Goal: Information Seeking & Learning: Learn about a topic

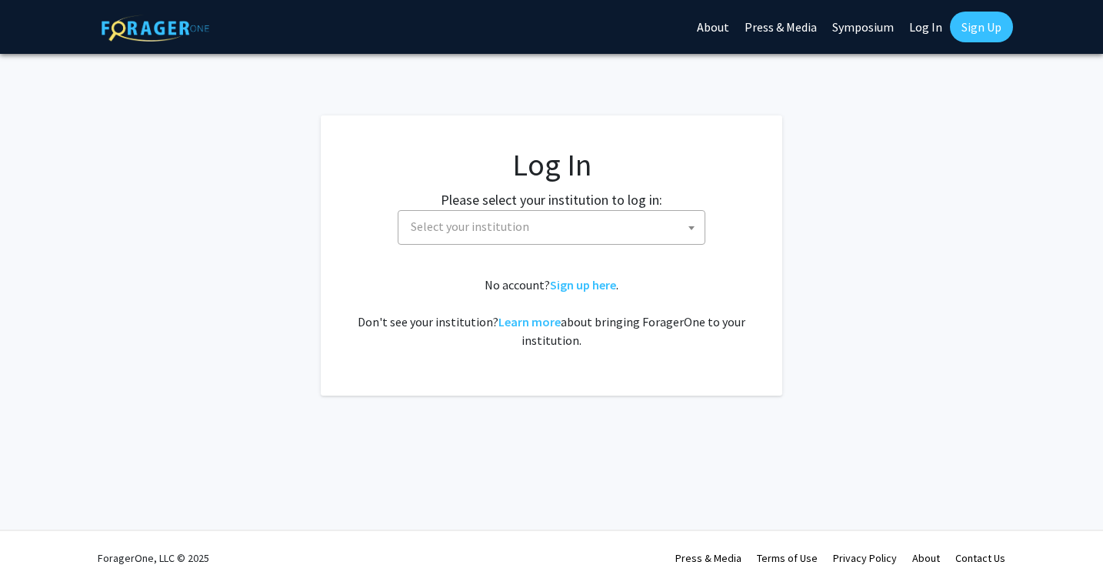
select select
click at [494, 222] on span "Select your institution" at bounding box center [470, 225] width 118 height 15
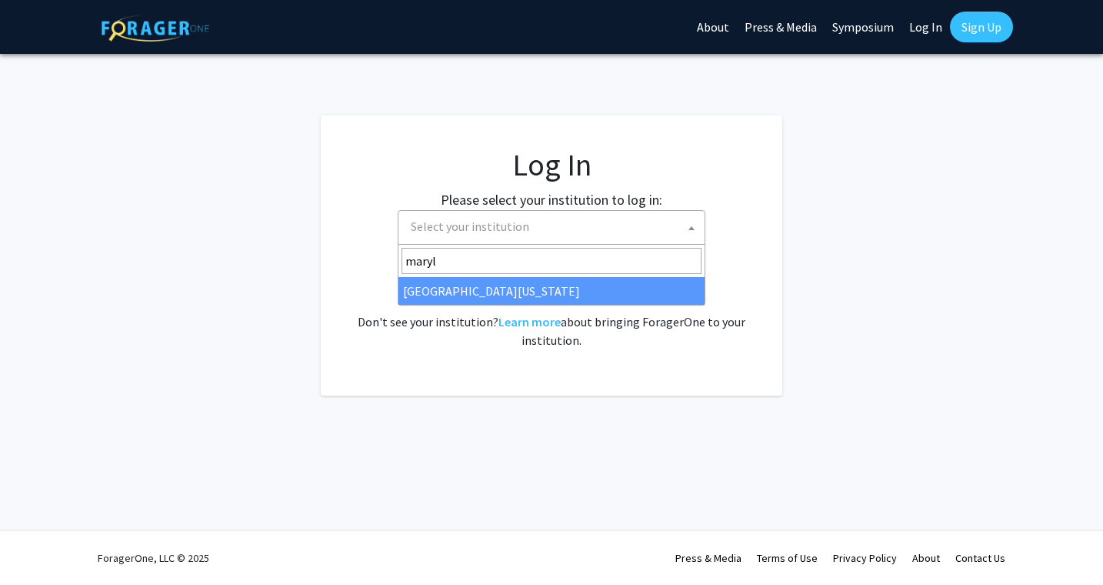
type input "maryl"
select select "31"
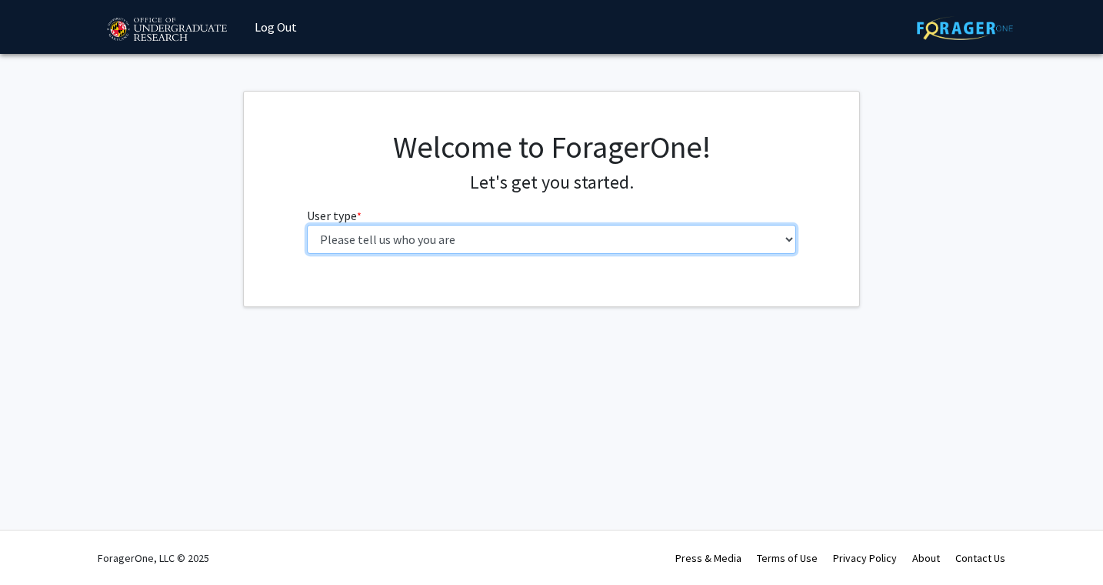
select select "5: faculty"
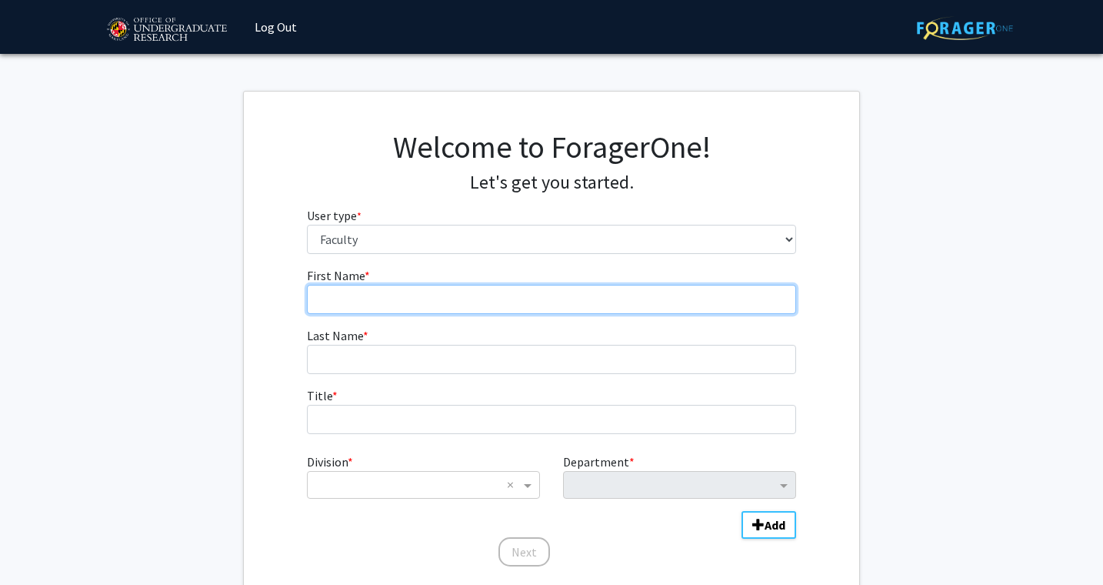
click at [502, 303] on input "First Name * required" at bounding box center [552, 299] width 490 height 29
type input "[PERSON_NAME]"
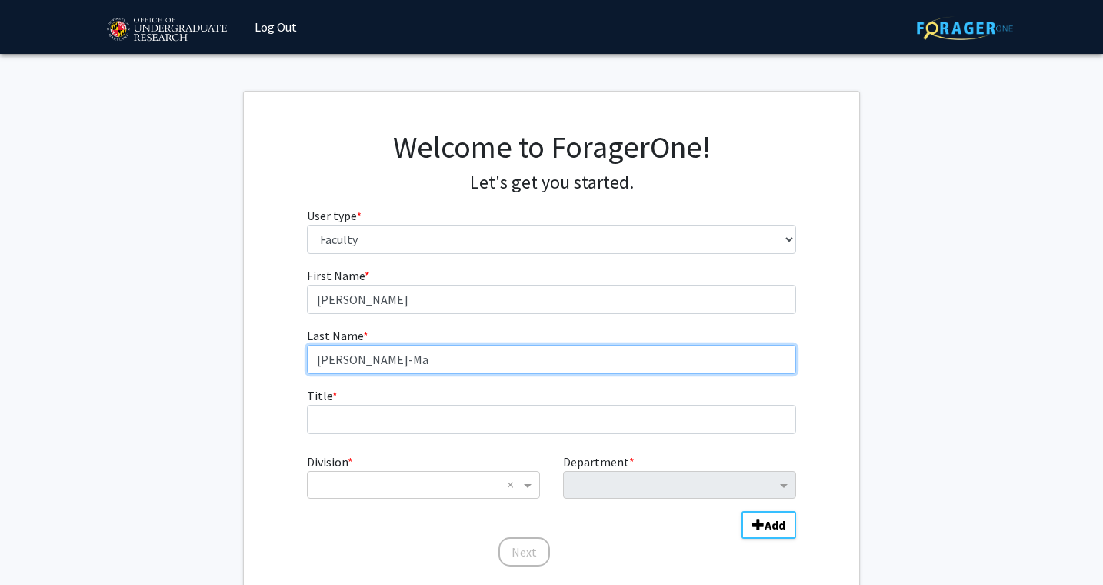
type input "[PERSON_NAME]-Mac"
type input "[PERSON_NAME]"
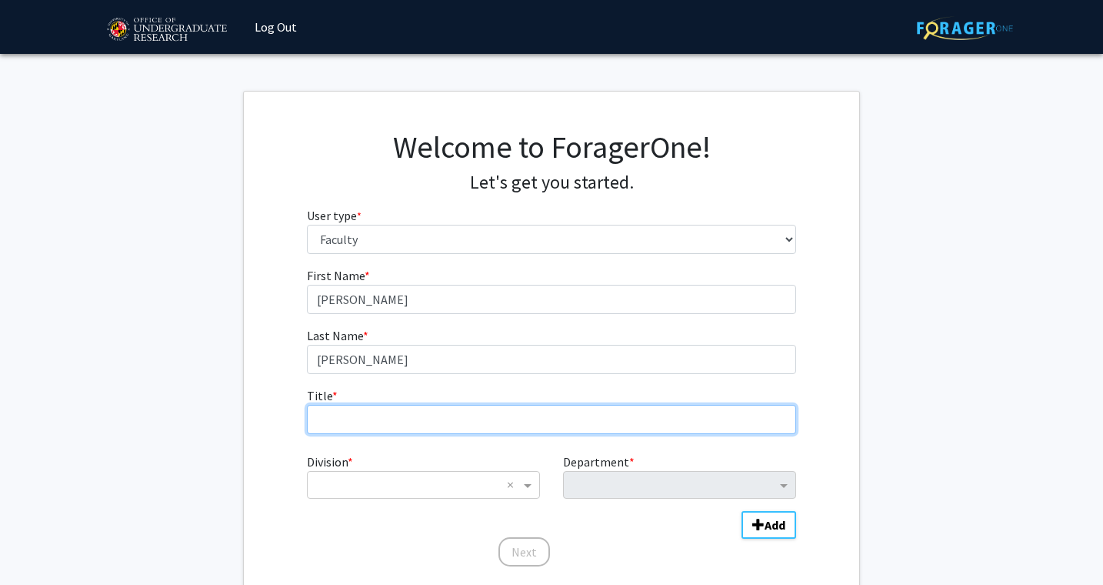
click at [388, 412] on input "Title * required" at bounding box center [552, 419] width 490 height 29
type input "[PERSON_NAME] and Professor"
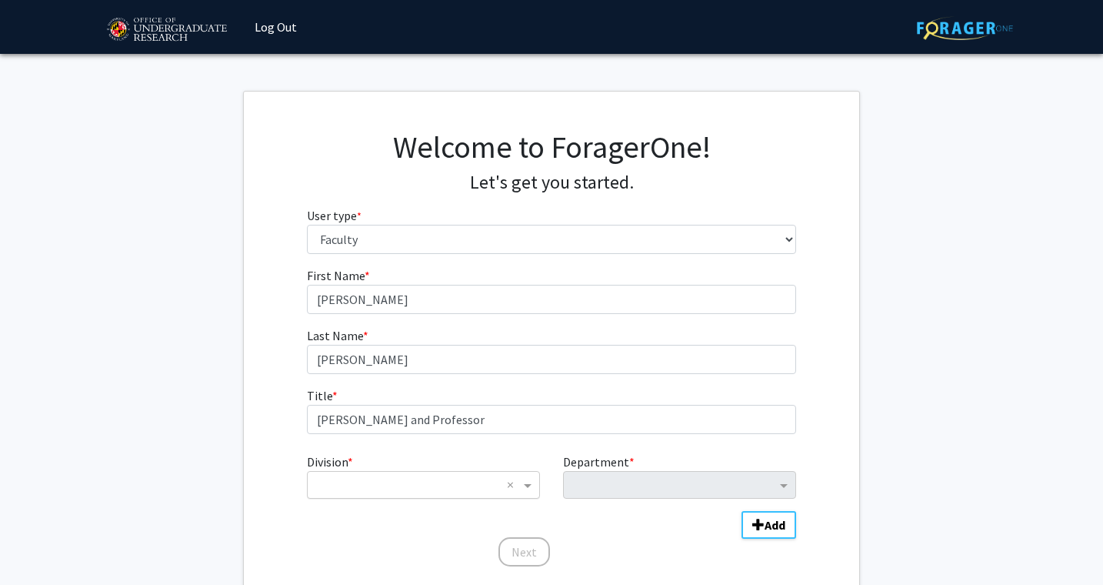
click at [423, 483] on input "Division" at bounding box center [407, 484] width 185 height 18
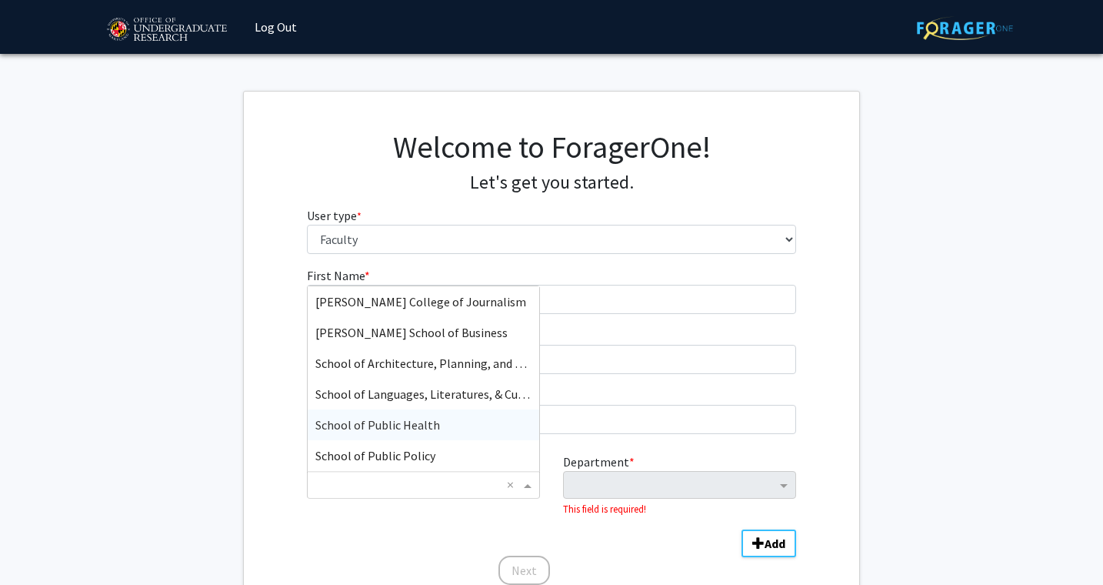
scroll to position [308, 0]
click at [396, 454] on span "School of Public Policy" at bounding box center [375, 455] width 120 height 15
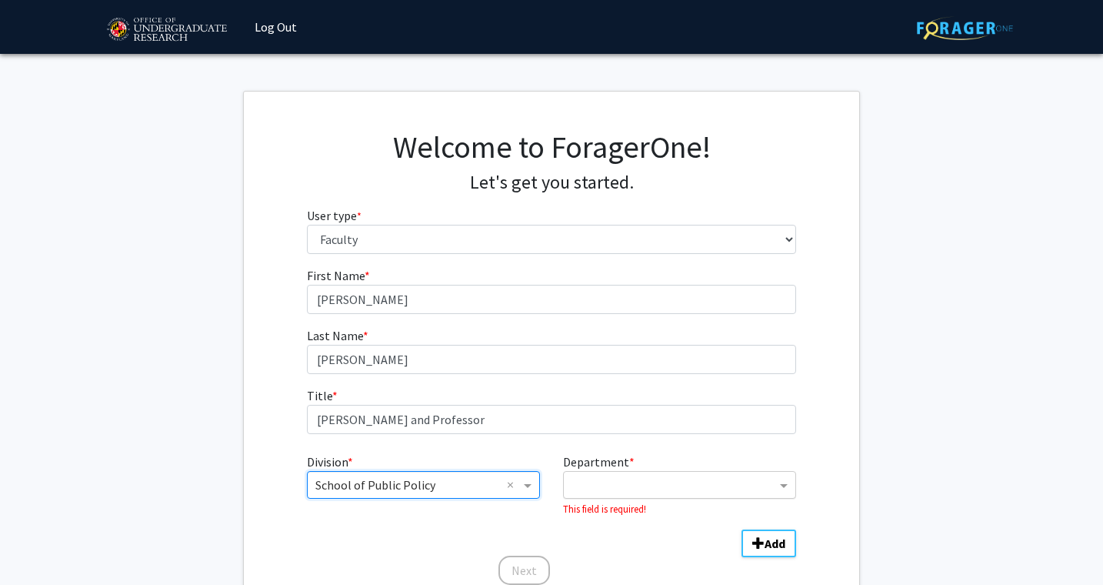
click at [606, 481] on input "Department" at bounding box center [674, 485] width 205 height 18
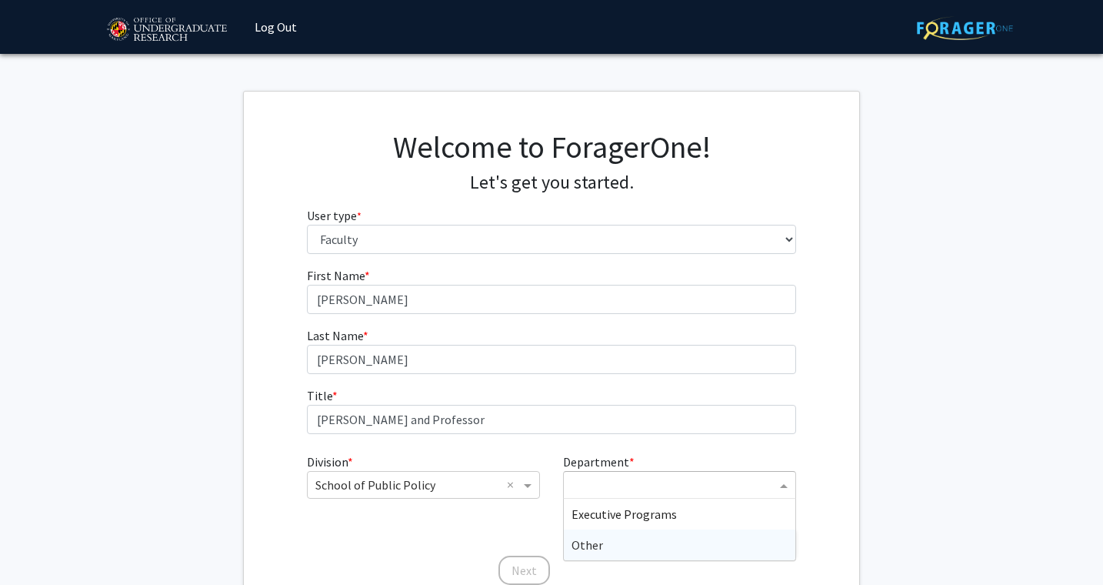
click at [611, 545] on div "Other" at bounding box center [680, 544] width 232 height 31
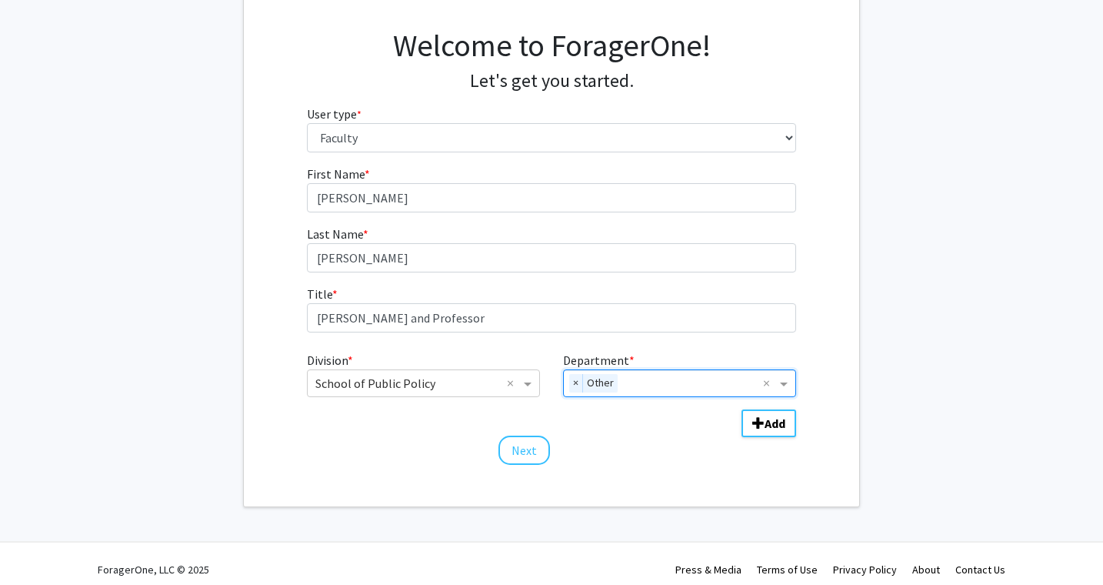
scroll to position [108, 0]
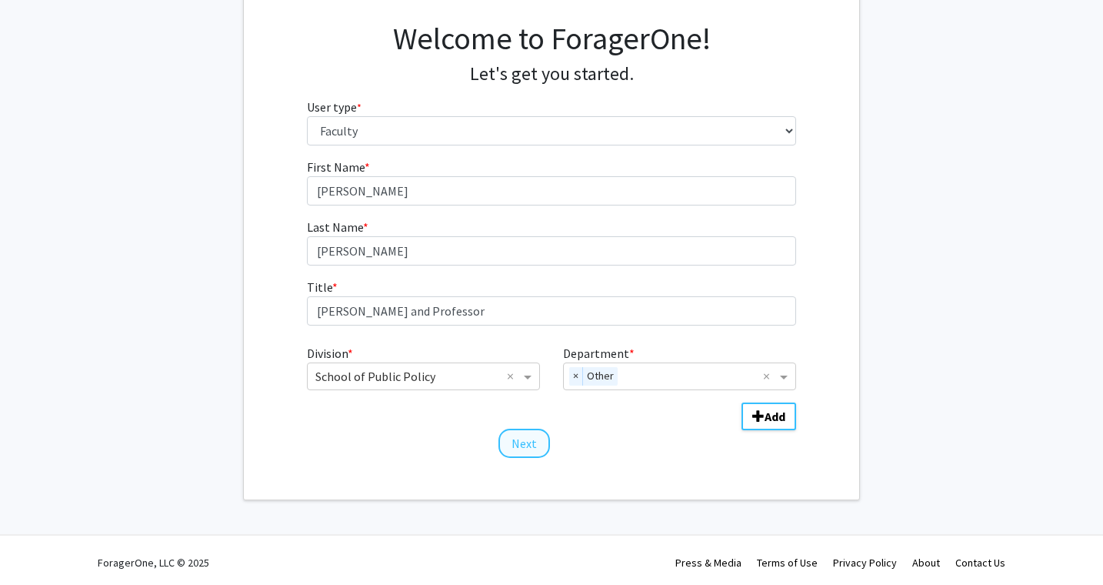
click at [525, 440] on button "Next" at bounding box center [524, 442] width 52 height 29
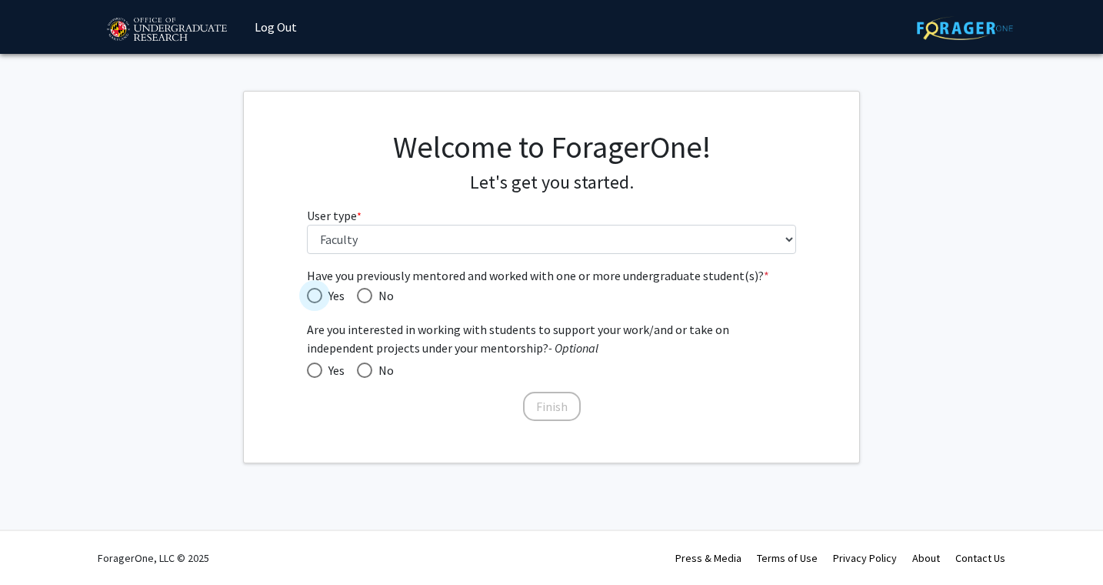
click at [312, 301] on span "Have you previously mentored and worked with one or more undergraduate student(…" at bounding box center [314, 295] width 15 height 15
click at [312, 301] on input "Yes" at bounding box center [314, 295] width 15 height 15
radio input "true"
click at [553, 406] on button "Finish" at bounding box center [552, 406] width 58 height 29
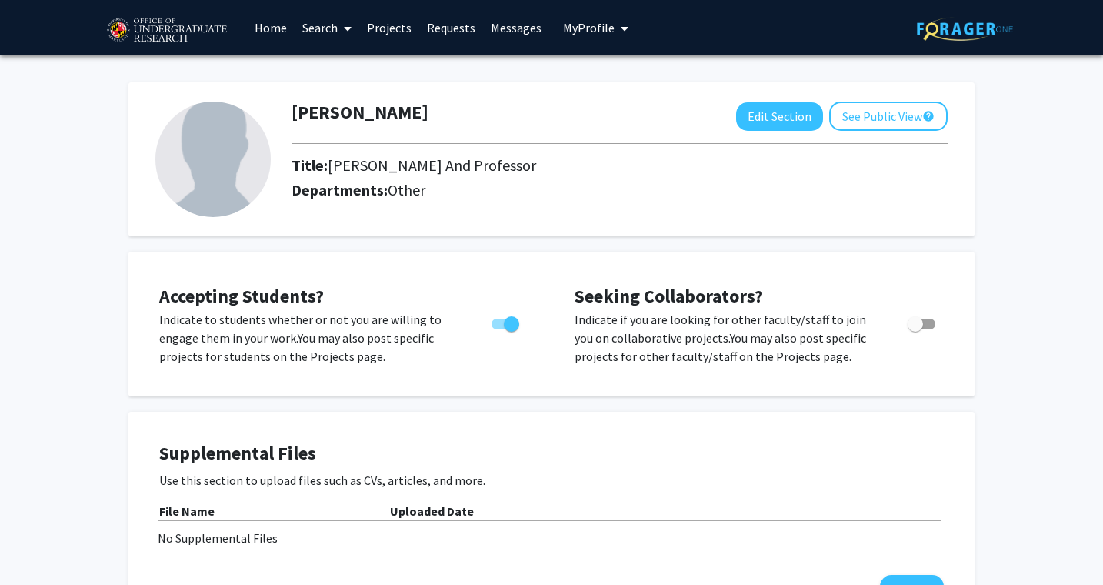
click at [388, 27] on link "Projects" at bounding box center [389, 28] width 60 height 54
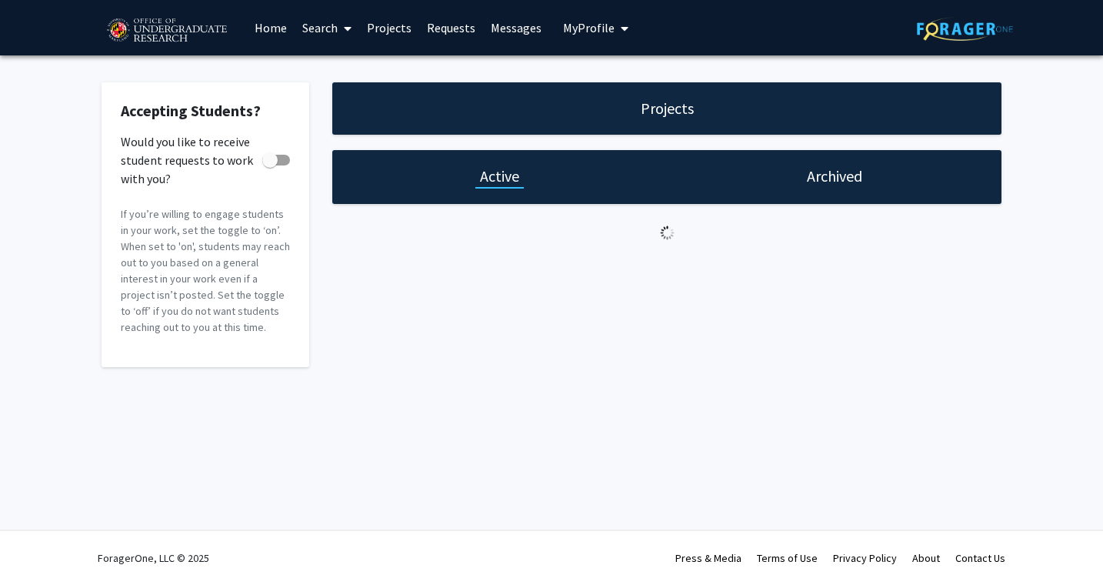
checkbox input "true"
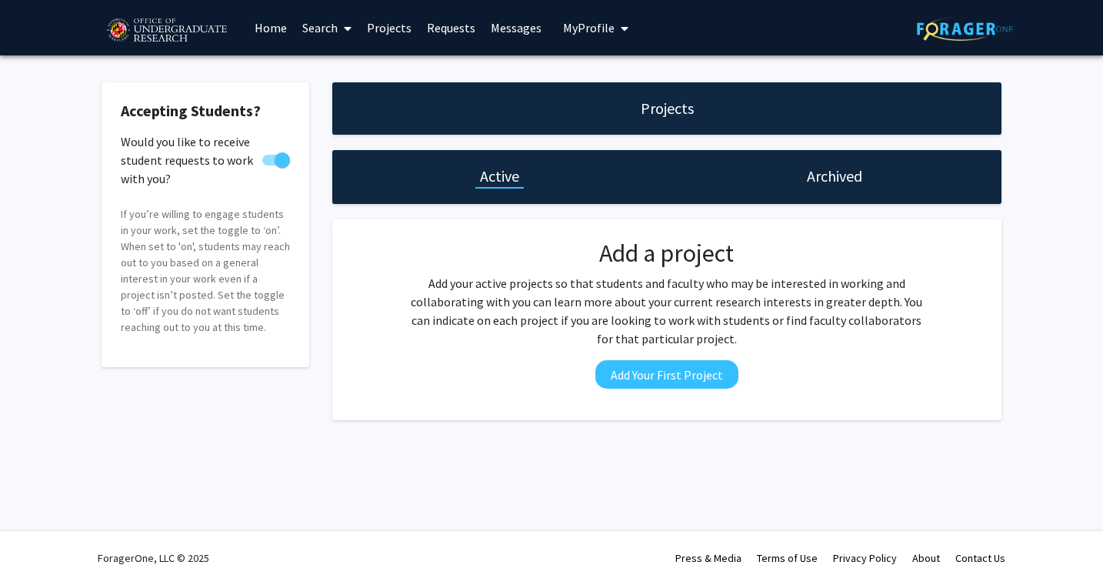
click at [333, 33] on link "Search" at bounding box center [327, 28] width 65 height 54
click at [338, 72] on span "Faculty/Staff" at bounding box center [351, 70] width 113 height 31
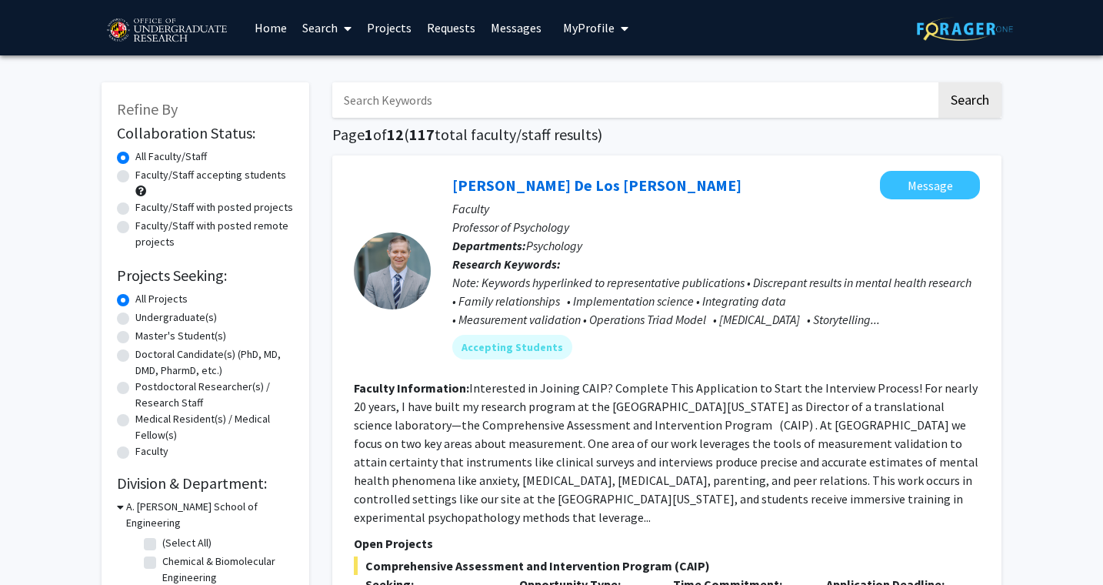
click at [518, 101] on input "Search Keywords" at bounding box center [634, 99] width 604 height 35
type input "public policy"
click at [969, 102] on button "Search" at bounding box center [969, 99] width 63 height 35
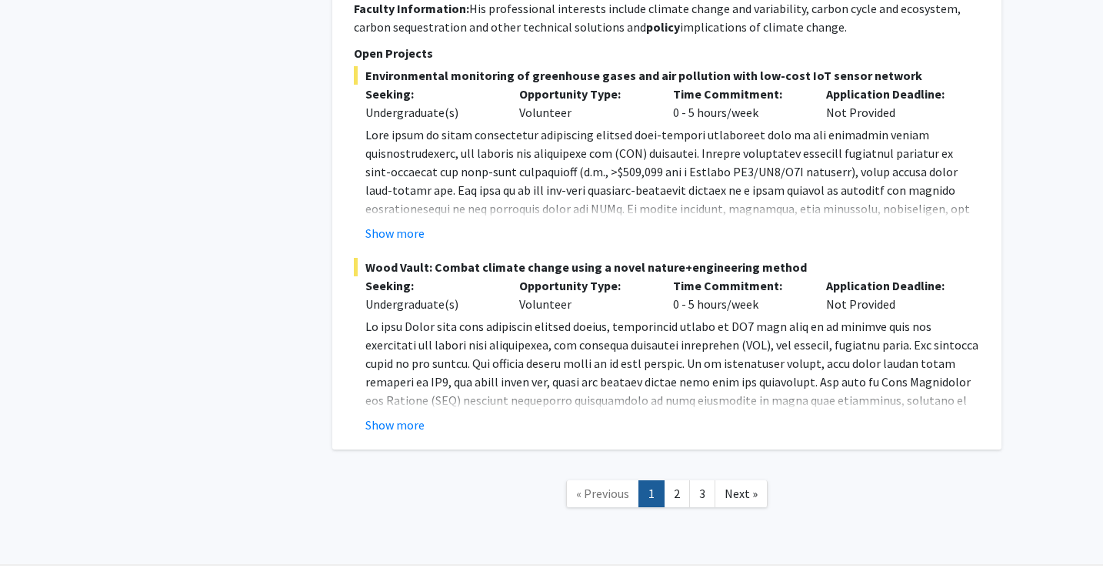
scroll to position [4434, 0]
click at [680, 481] on link "2" at bounding box center [677, 494] width 26 height 27
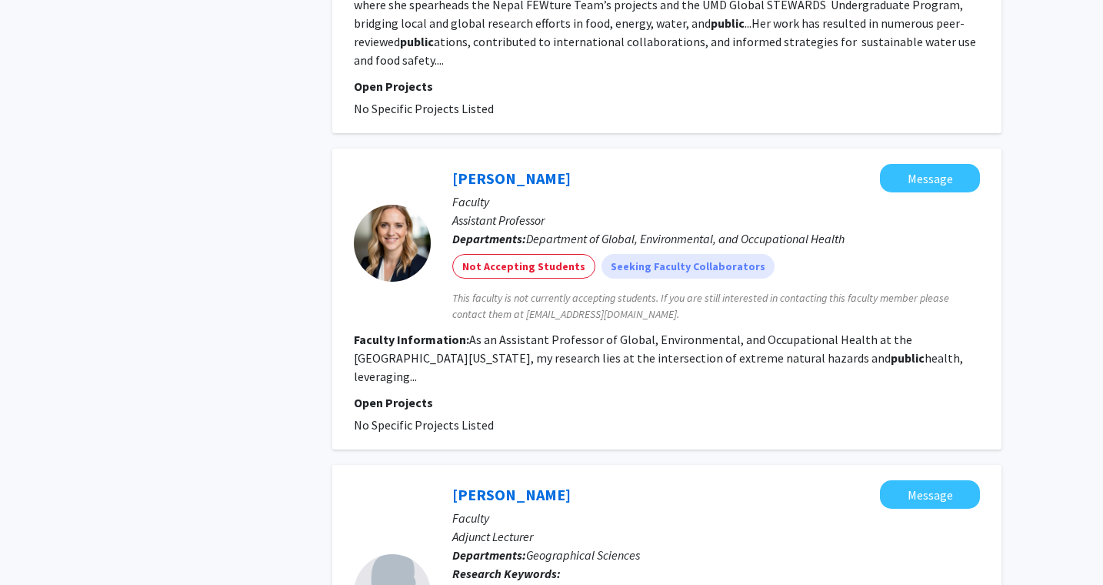
scroll to position [980, 0]
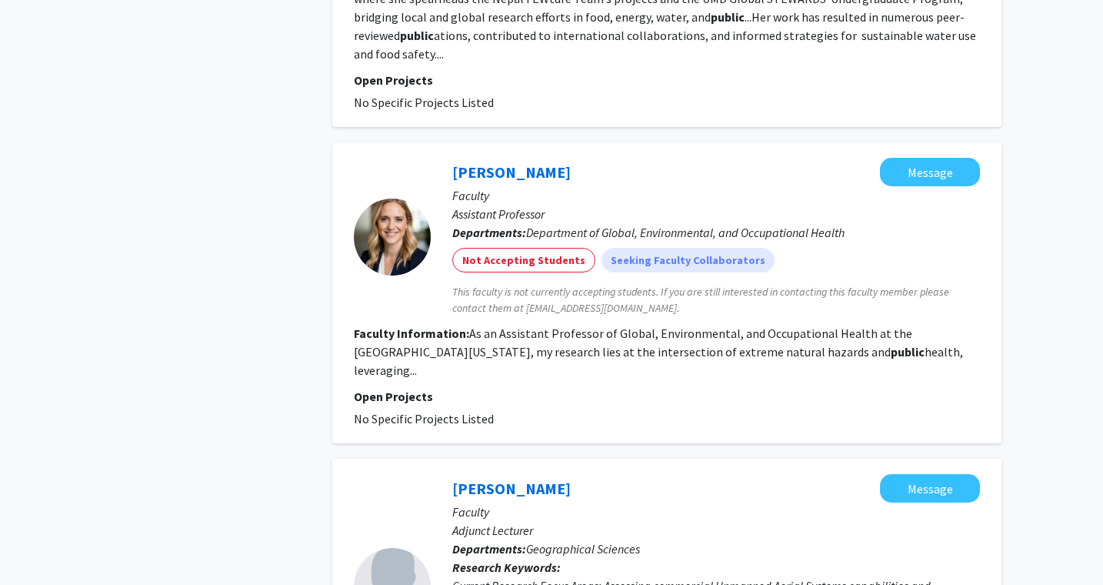
drag, startPoint x: 528, startPoint y: 235, endPoint x: 845, endPoint y: 235, distance: 316.9
click at [848, 238] on p "Departments: Department of Global, Environmental, and Occupational Health" at bounding box center [716, 232] width 528 height 18
copy p "Department of Global, Environmental, and Occupational Health"
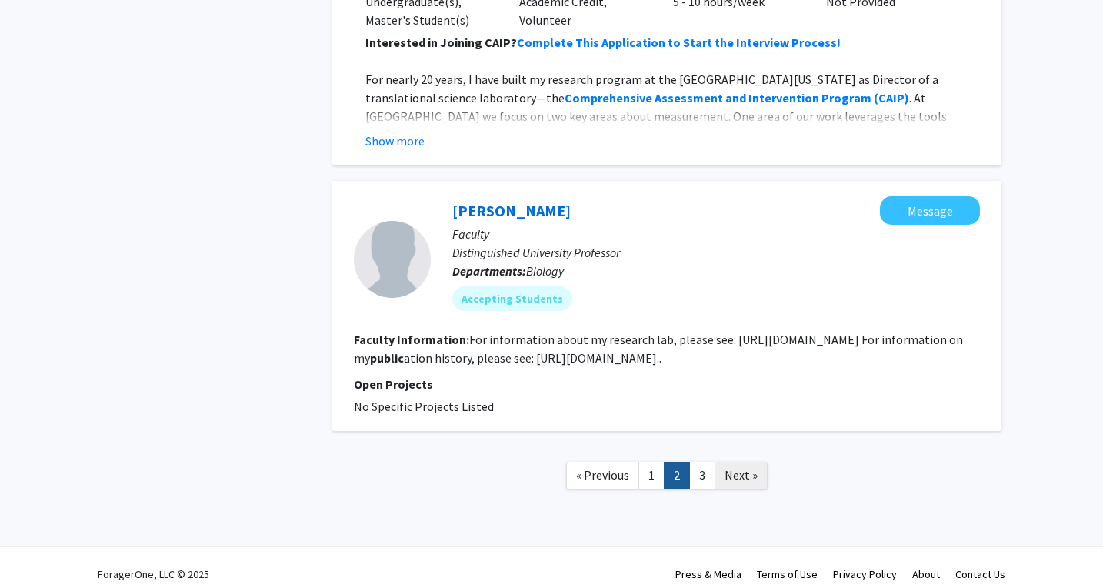
scroll to position [2877, 0]
click at [699, 462] on link "3" at bounding box center [702, 475] width 26 height 27
